Goal: Find contact information: Find contact information

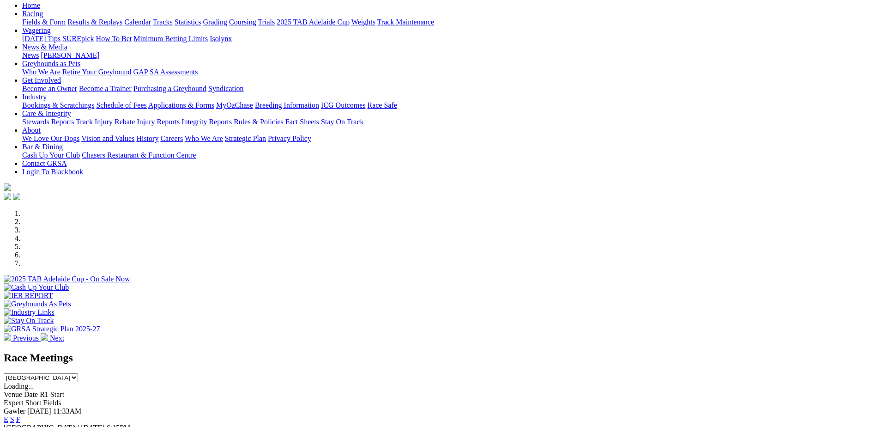
scroll to position [185, 0]
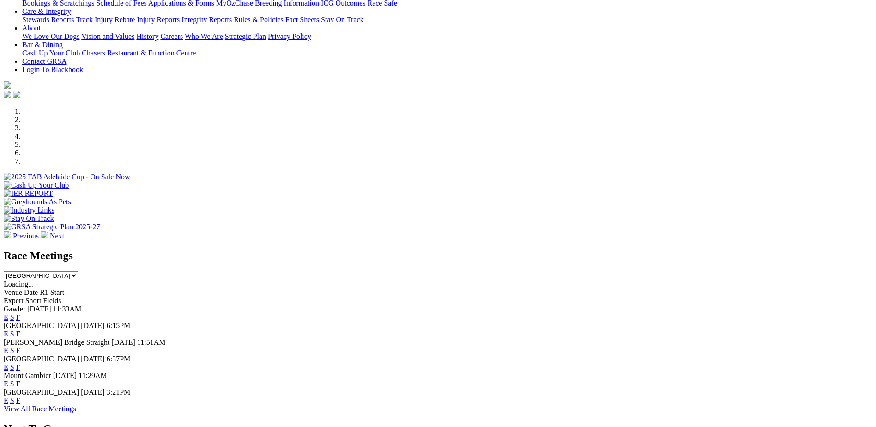
click at [79, 321] on span "[GEOGRAPHIC_DATA]" at bounding box center [41, 325] width 75 height 8
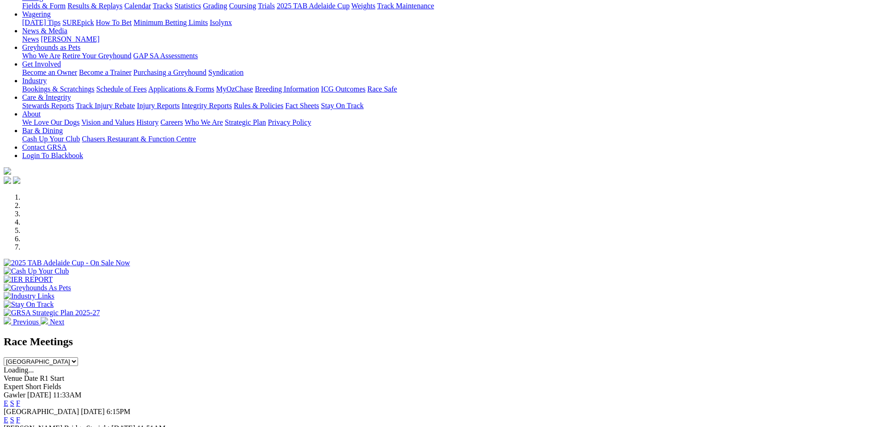
scroll to position [0, 0]
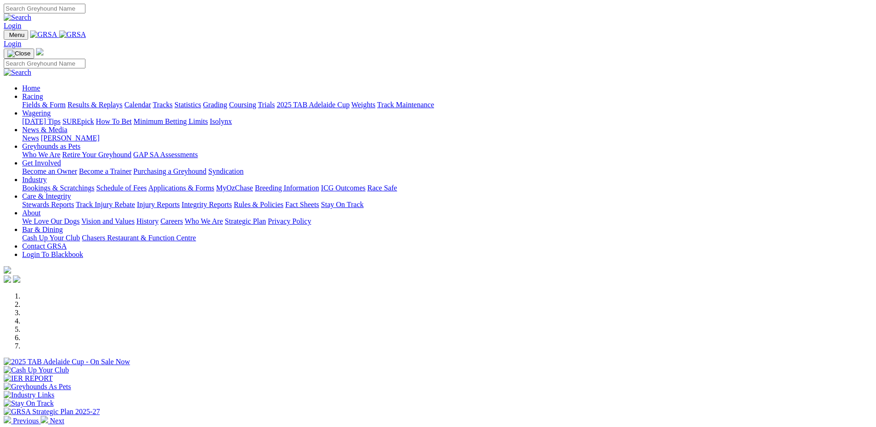
click at [66, 242] on link "Contact GRSA" at bounding box center [44, 246] width 44 height 8
